Goal: Task Accomplishment & Management: Use online tool/utility

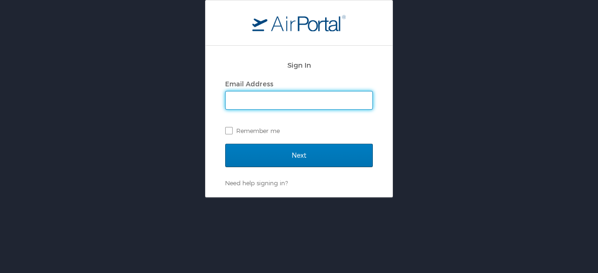
click at [324, 109] on input "Email Address" at bounding box center [299, 101] width 147 height 18
type input "mhart@worldfoodprize.org"
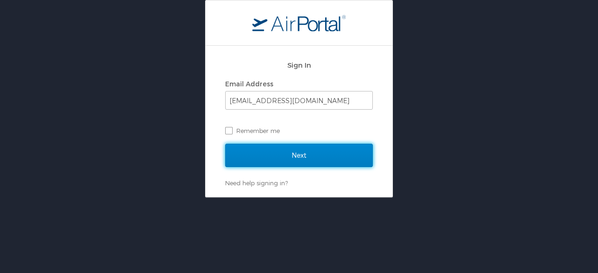
click at [290, 154] on input "Next" at bounding box center [299, 155] width 148 height 23
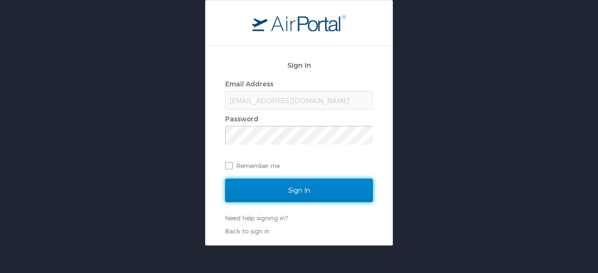
click at [273, 191] on input "Sign In" at bounding box center [299, 190] width 148 height 23
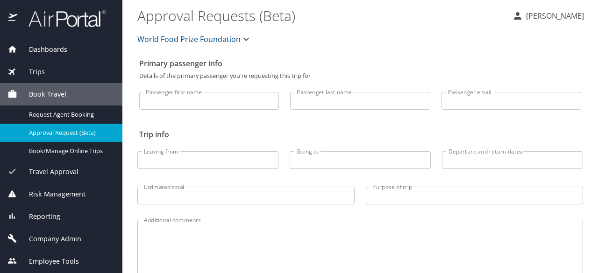
click at [80, 46] on div "Dashboards" at bounding box center [60, 49] width 107 height 10
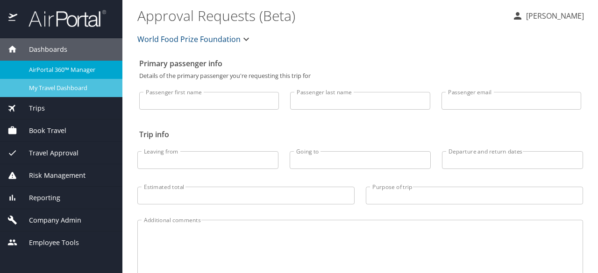
click at [78, 94] on link "My Travel Dashboard" at bounding box center [61, 88] width 122 height 18
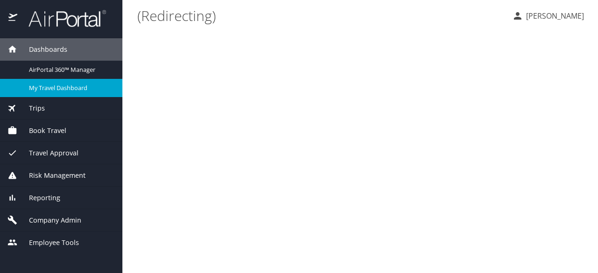
click at [61, 142] on div "Travel Approval" at bounding box center [61, 153] width 122 height 22
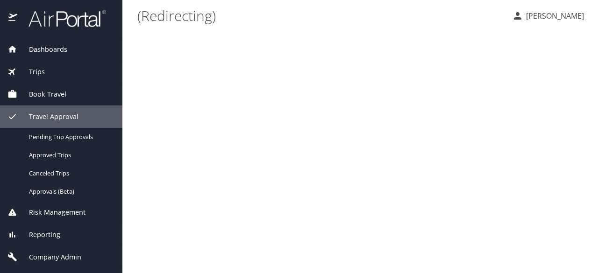
click at [67, 90] on div "Book Travel" at bounding box center [60, 94] width 107 height 10
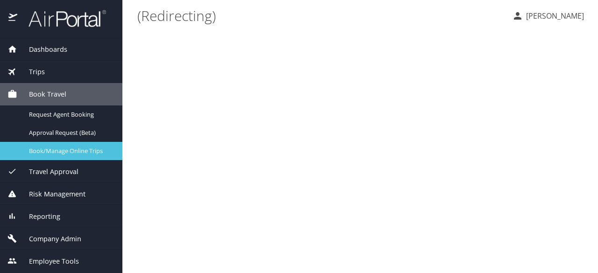
click at [53, 151] on span "Book/Manage Online Trips" at bounding box center [70, 151] width 82 height 9
